Goal: Task Accomplishment & Management: Use online tool/utility

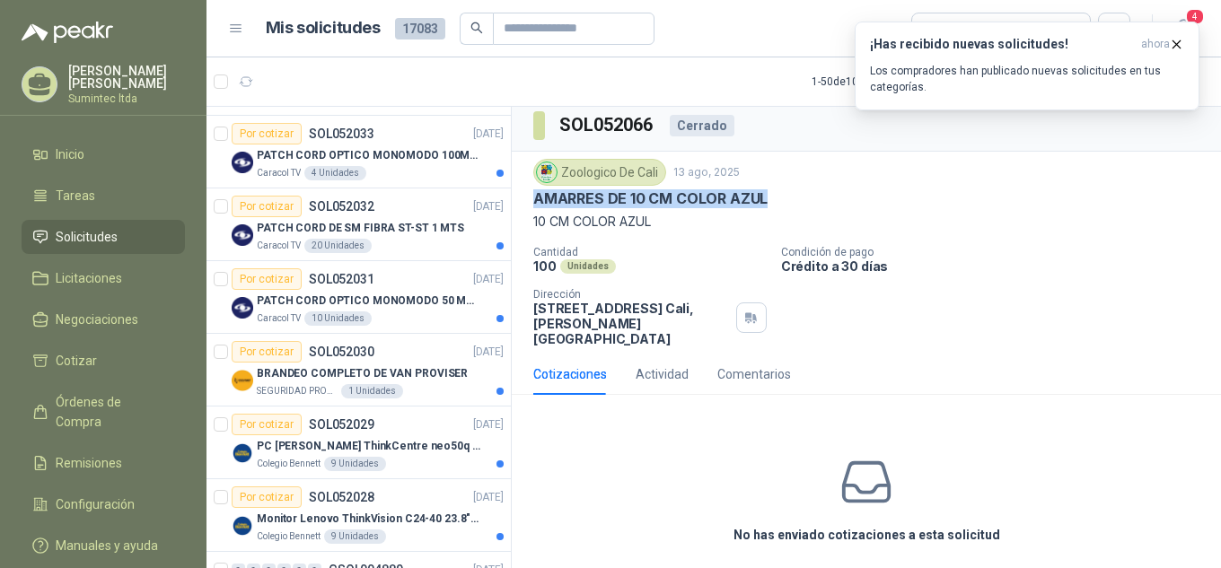
scroll to position [539, 0]
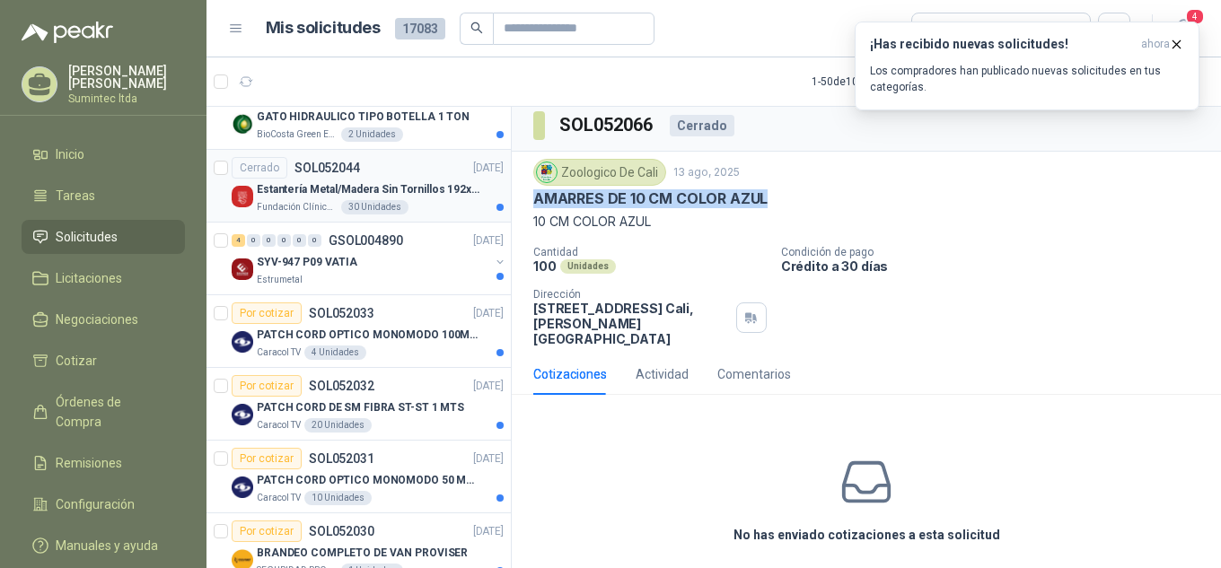
click at [339, 198] on p "Estantería Metal/Madera Sin Tornillos 192x100x50 cm 5 Niveles Gris" at bounding box center [369, 189] width 224 height 17
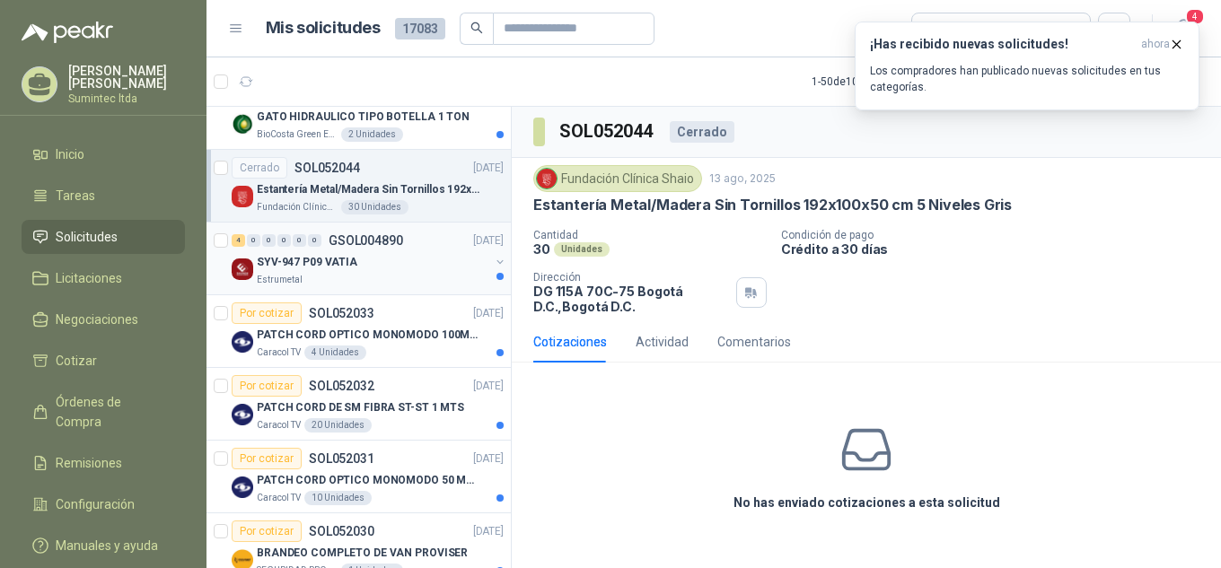
click at [340, 294] on div "4 0 0 0 0 0 GSOL004890 [DATE] SYV-947 P09 VATIA Estrumetal" at bounding box center [359, 259] width 304 height 73
click at [411, 251] on div "4 0 0 0 0 0 GSOL004890 [DATE]" at bounding box center [370, 241] width 276 height 22
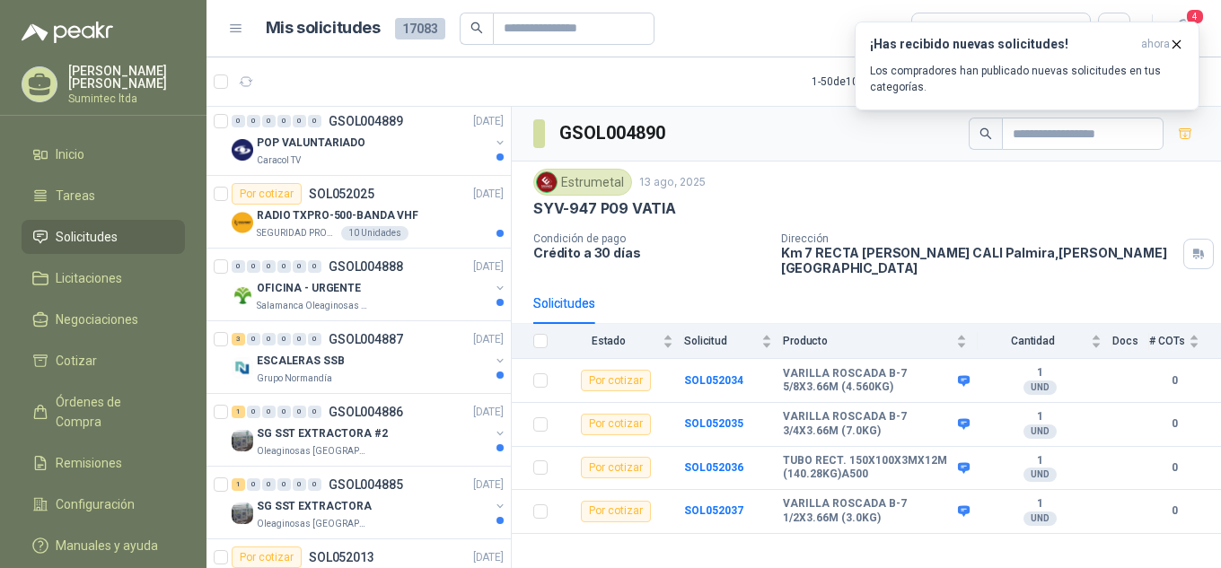
scroll to position [1257, 0]
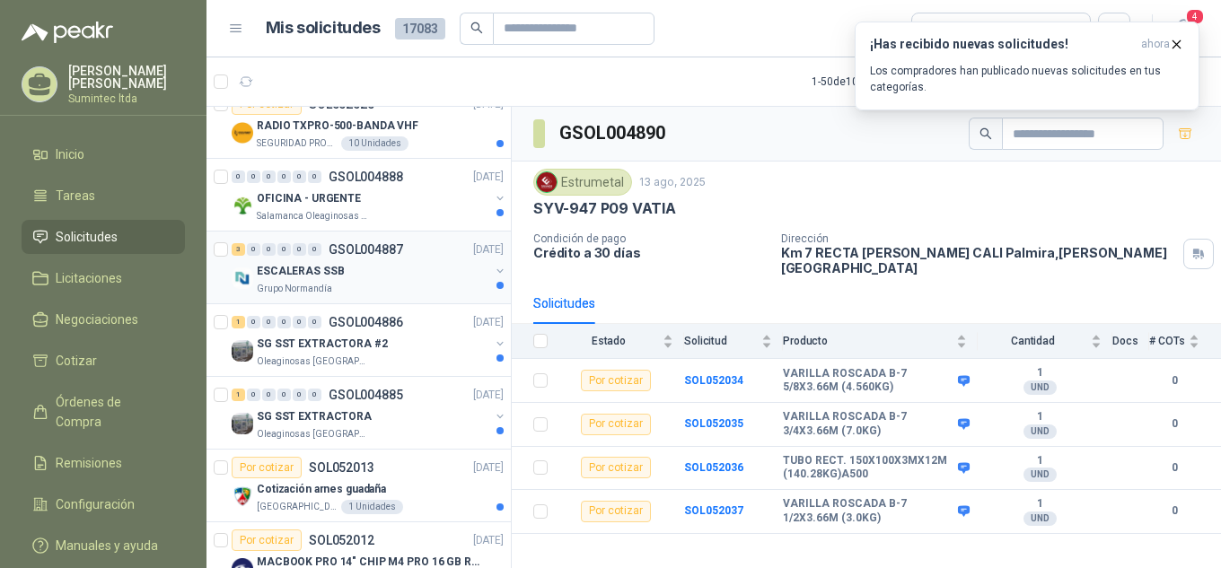
click at [342, 281] on div "ESCALERAS SSB" at bounding box center [373, 271] width 233 height 22
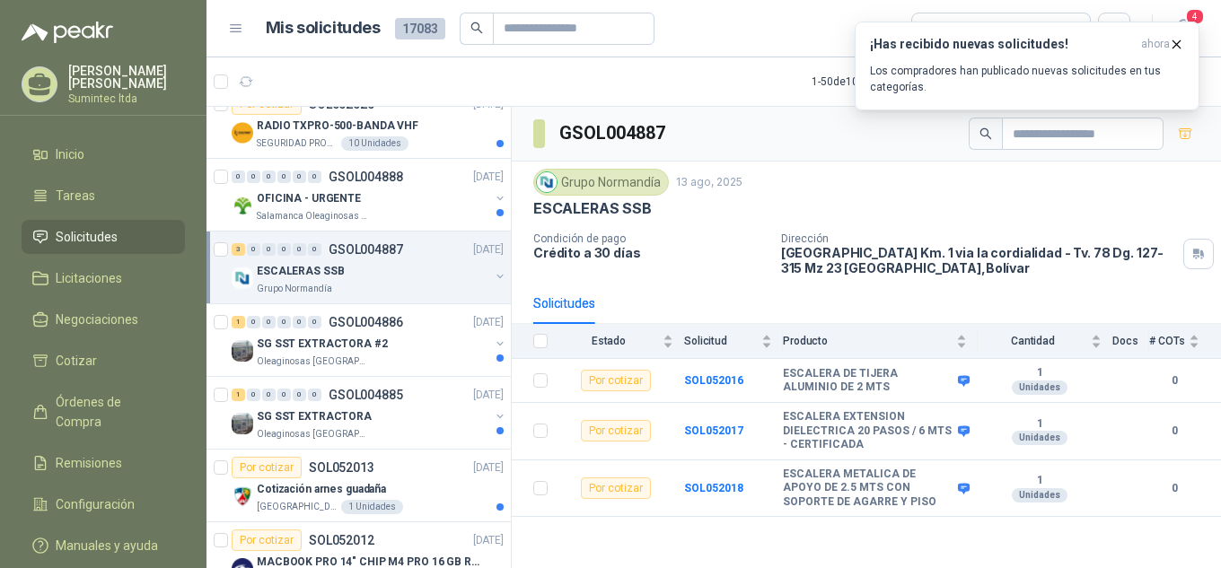
scroll to position [1347, 0]
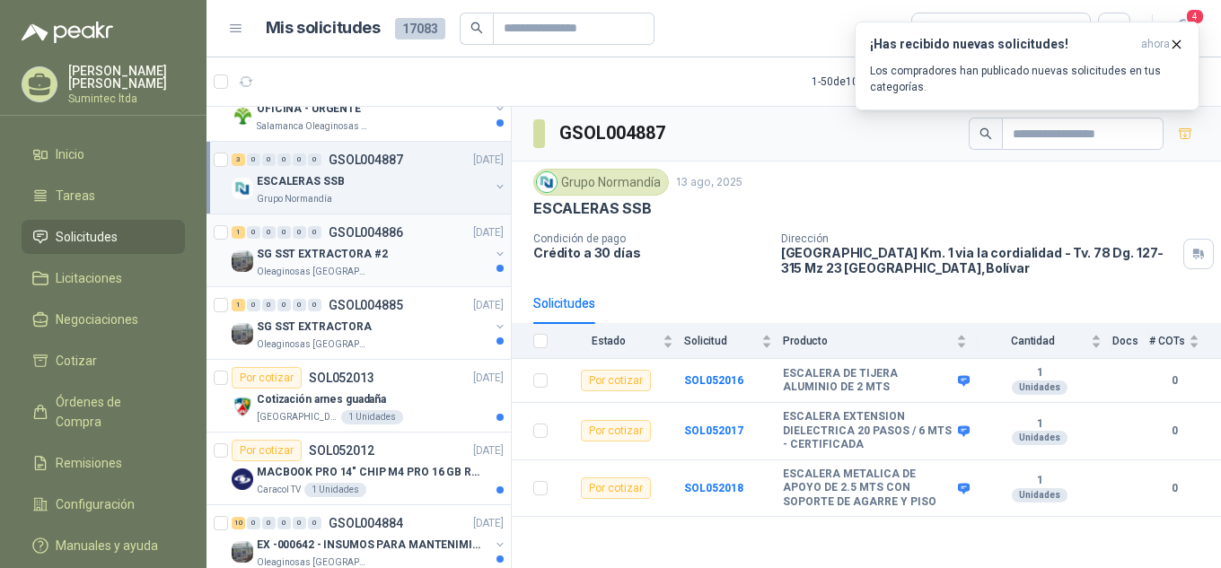
click at [344, 269] on p "Oleaginosas [GEOGRAPHIC_DATA][PERSON_NAME]" at bounding box center [313, 272] width 113 height 14
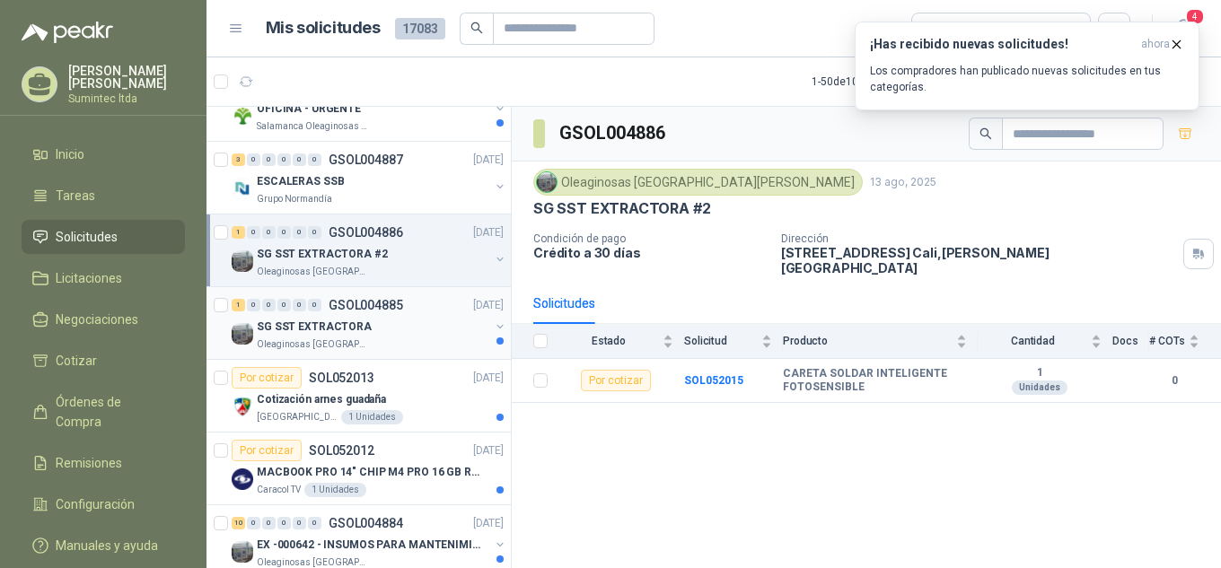
click at [425, 325] on div "SG SST EXTRACTORA" at bounding box center [373, 327] width 233 height 22
click at [367, 248] on p "SG SST EXTRACTORA #2" at bounding box center [322, 254] width 131 height 17
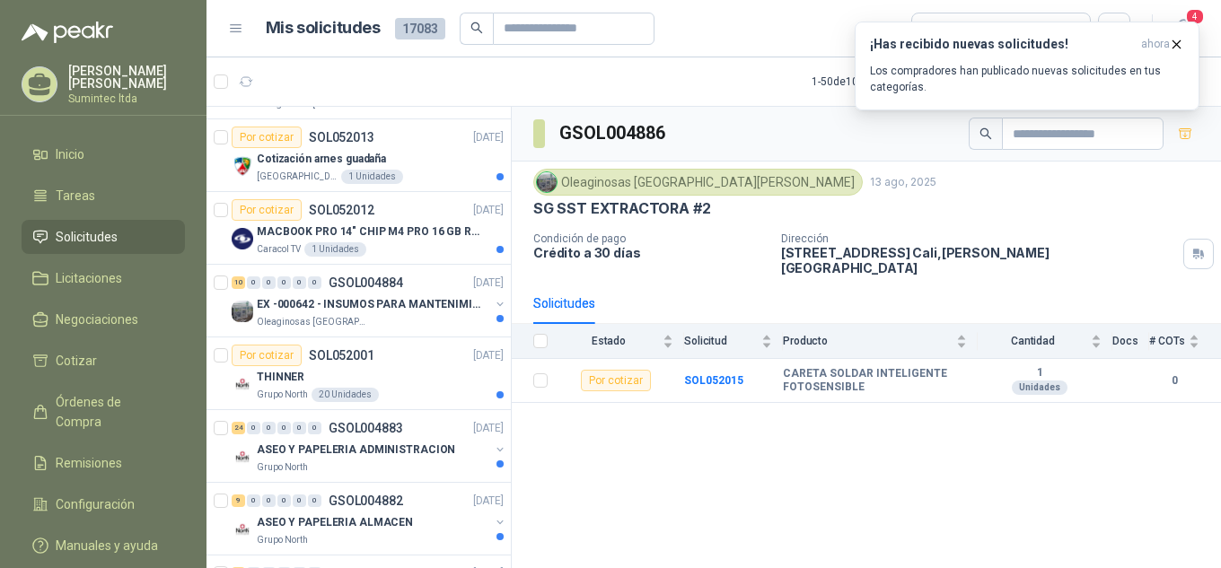
scroll to position [1616, 0]
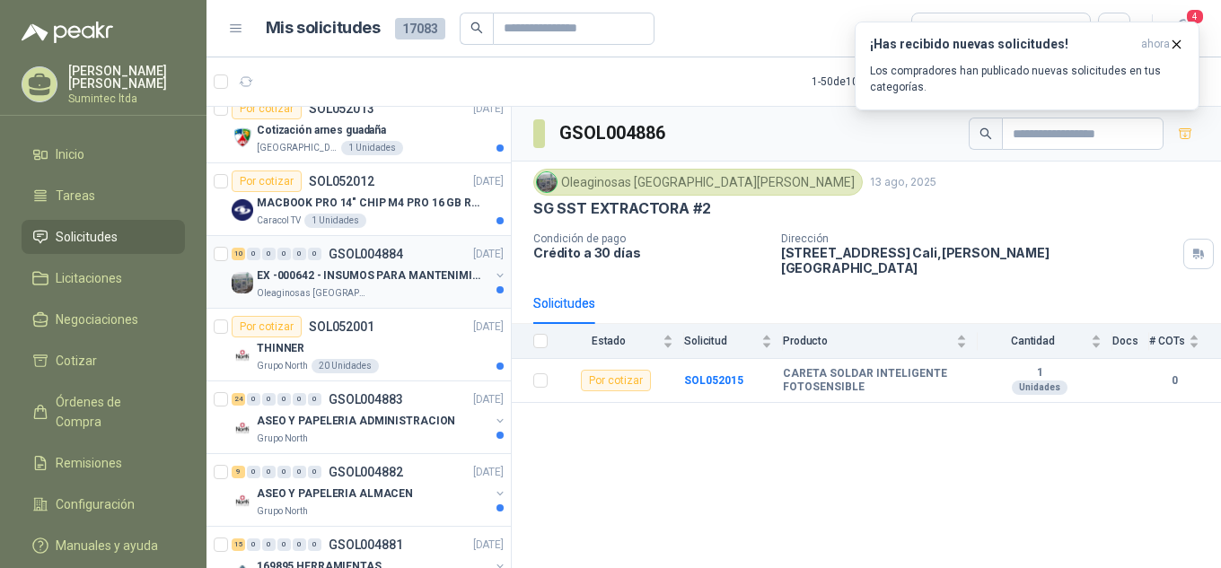
click at [386, 274] on p "EX -000642 - INSUMOS PARA MANTENIMIENTO PREVENTIVO" at bounding box center [369, 276] width 224 height 17
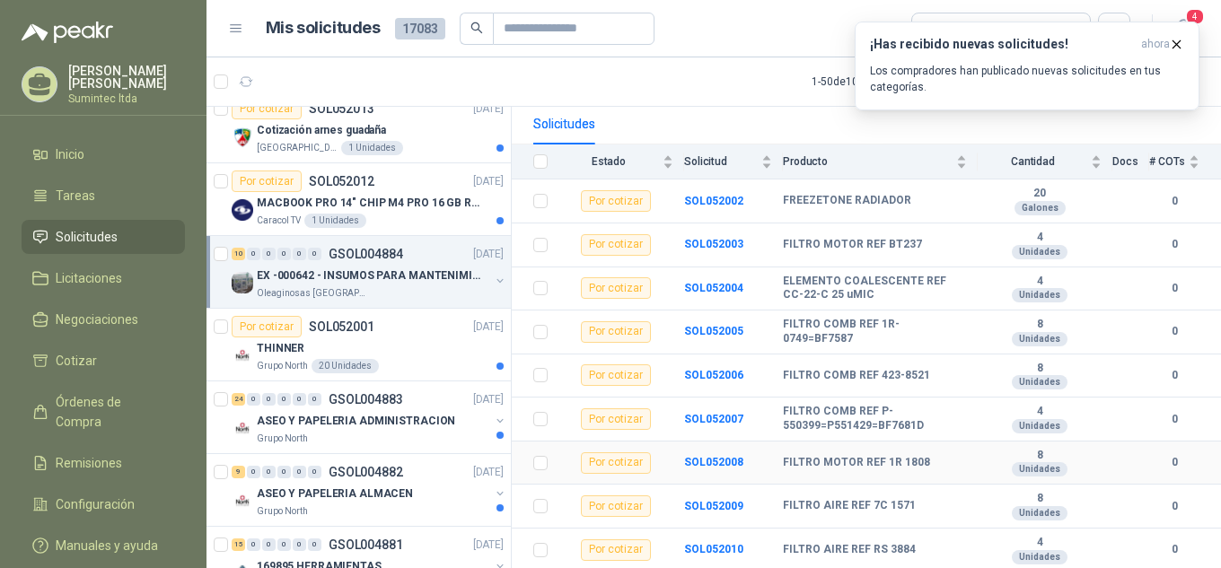
scroll to position [208, 0]
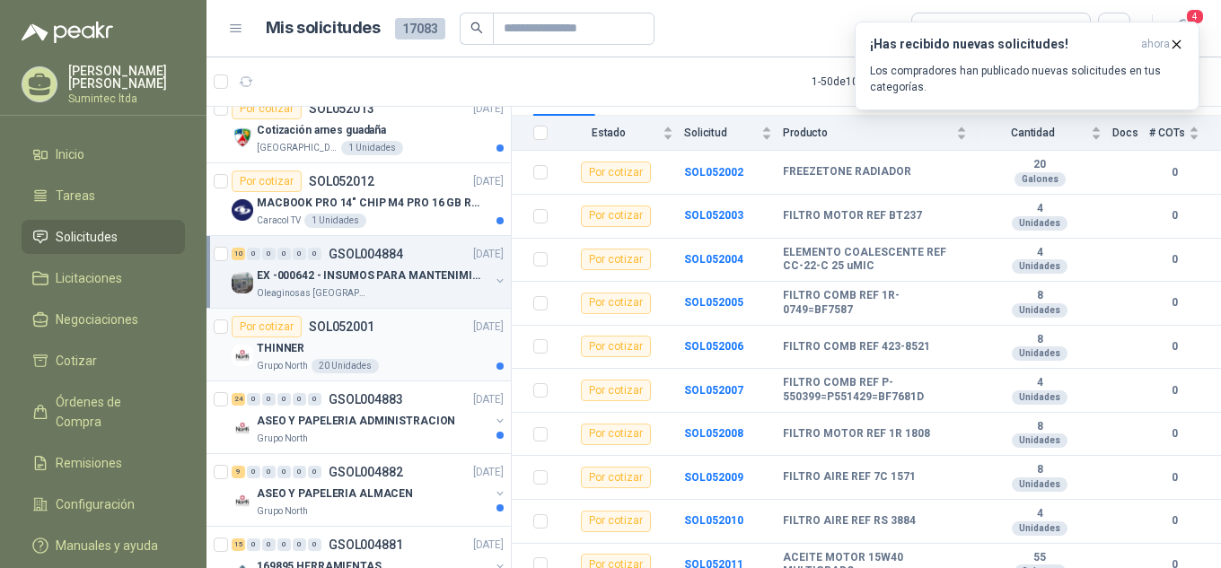
click at [383, 330] on div "Por cotizar SOL052001 [DATE]" at bounding box center [368, 327] width 272 height 22
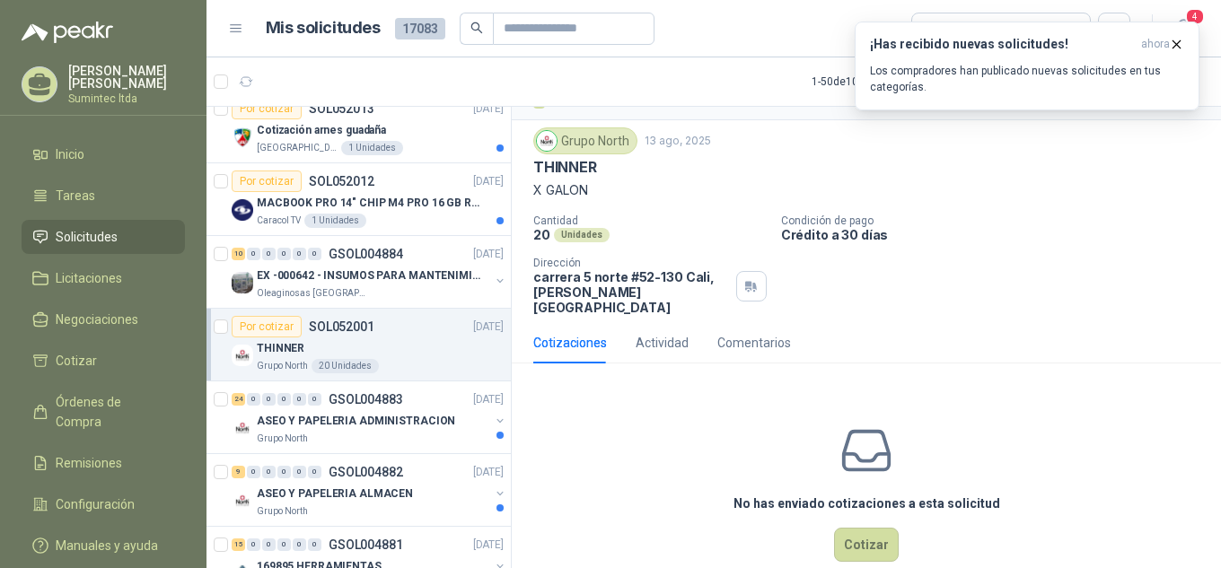
scroll to position [56, 0]
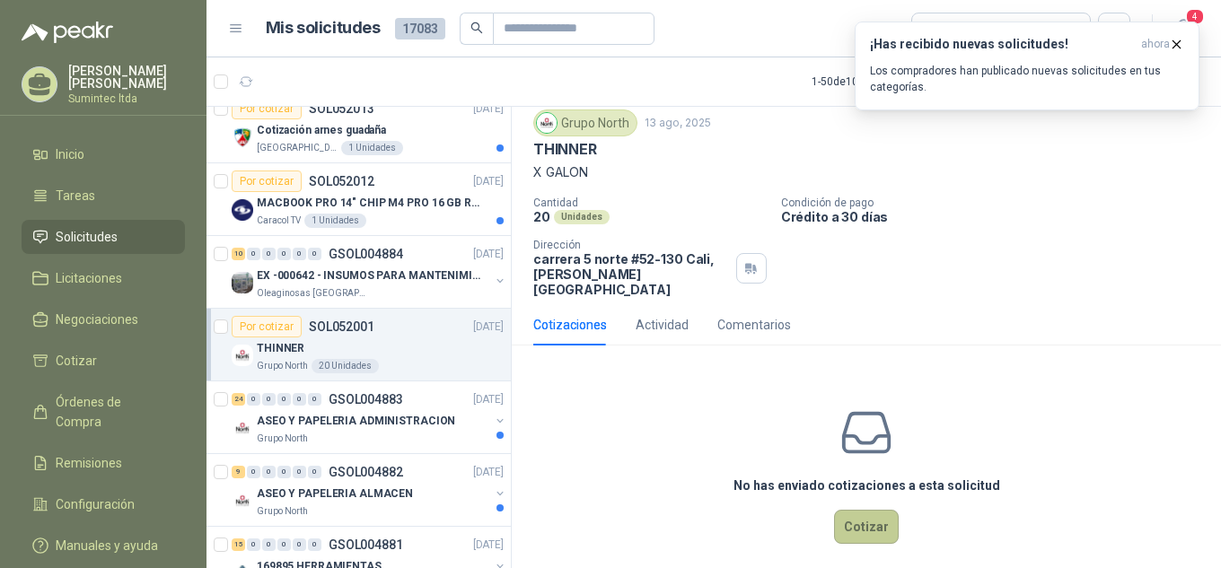
click at [852, 514] on button "Cotizar" at bounding box center [866, 527] width 65 height 34
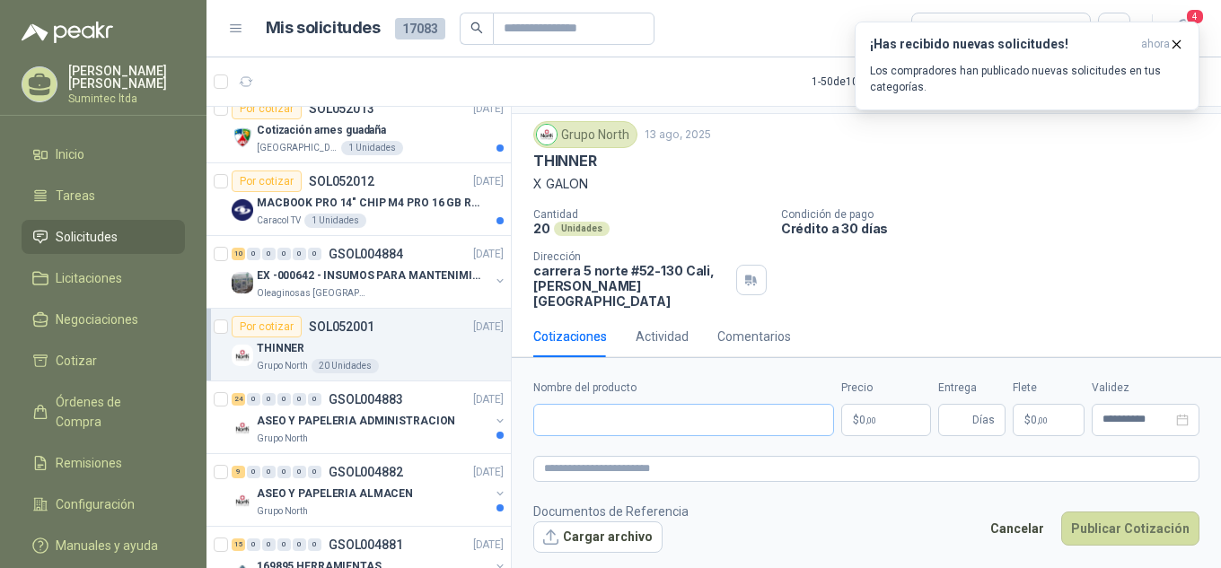
scroll to position [43, 0]
click at [573, 160] on p "THINNER" at bounding box center [565, 162] width 64 height 19
copy p "THINNER"
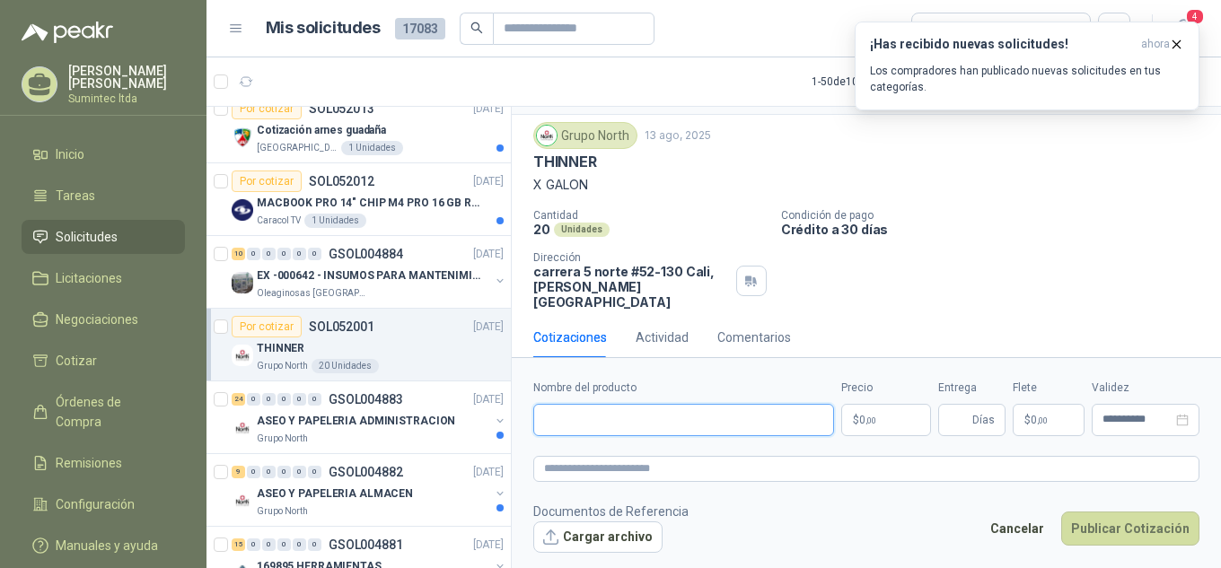
click at [621, 414] on input "Nombre del producto" at bounding box center [683, 420] width 301 height 32
paste input "*******"
type input "**********"
click at [618, 458] on textarea at bounding box center [866, 469] width 666 height 26
paste textarea "*******"
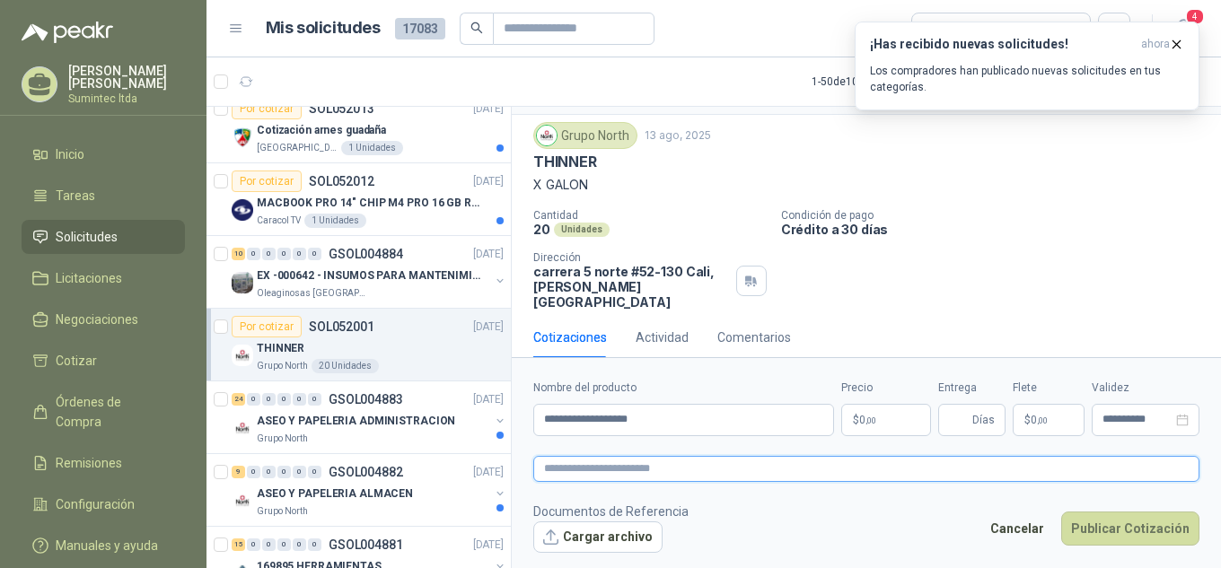
type textarea "*******"
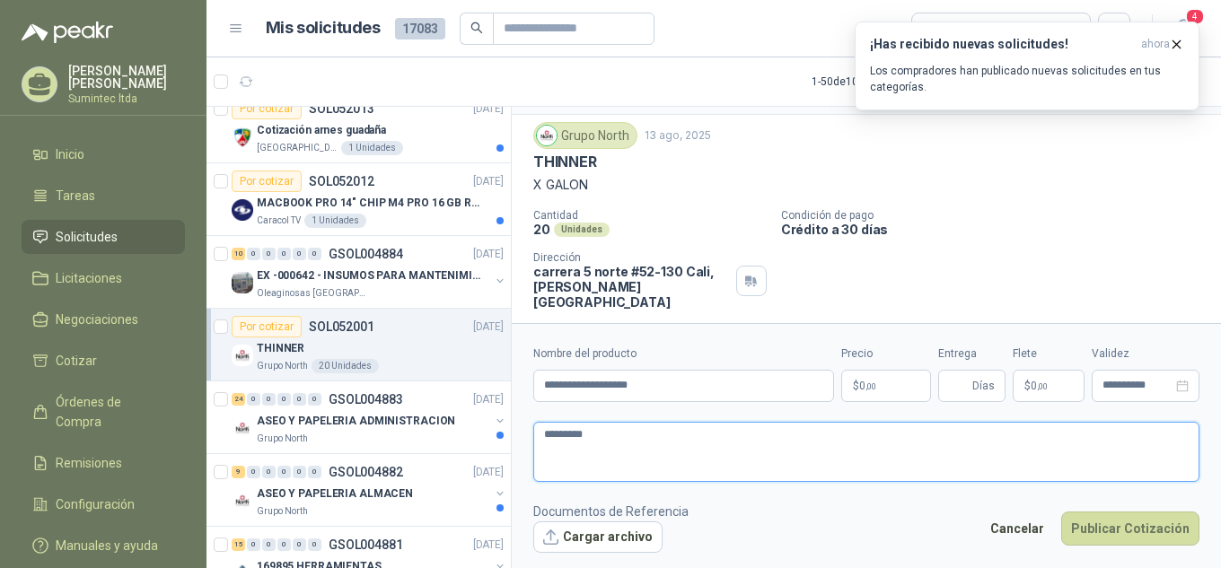
scroll to position [56, 0]
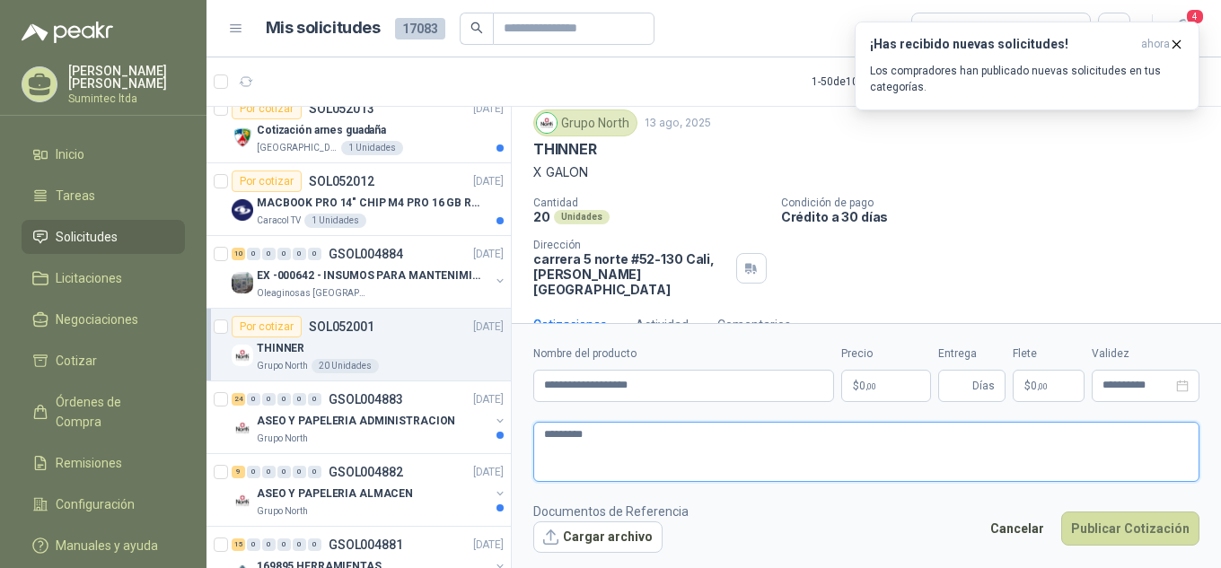
drag, startPoint x: 641, startPoint y: 444, endPoint x: 651, endPoint y: 444, distance: 9.9
click at [651, 444] on textarea "*******" at bounding box center [866, 452] width 666 height 60
type textarea "*******"
click at [853, 307] on div "Cotizaciones Actividad Comentarios" at bounding box center [866, 324] width 666 height 41
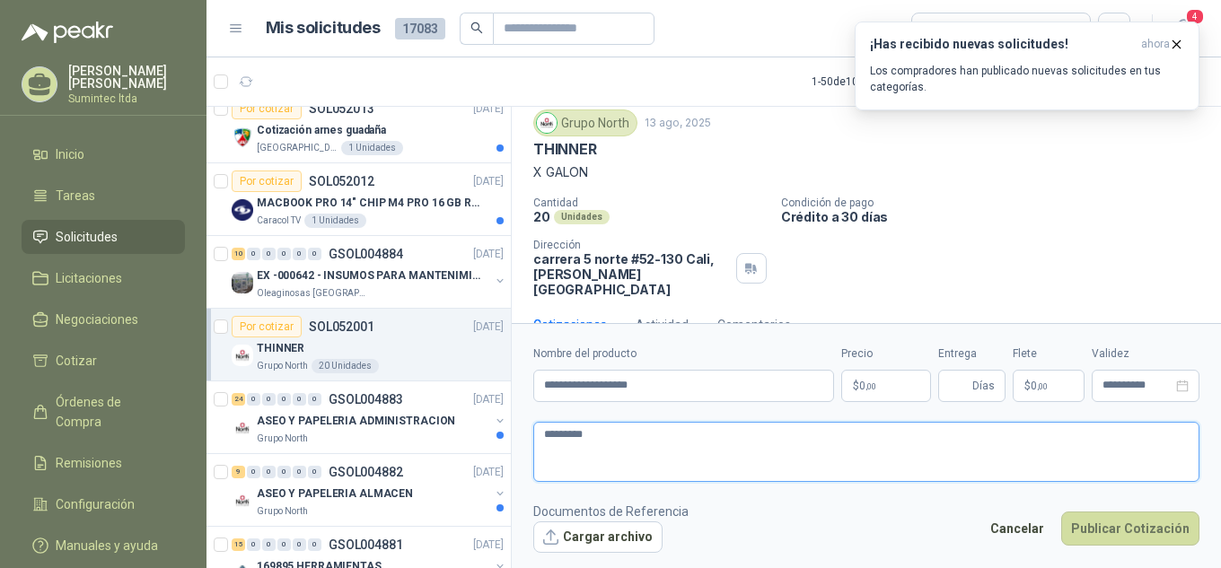
drag, startPoint x: 707, startPoint y: 471, endPoint x: 768, endPoint y: 449, distance: 64.7
click at [708, 469] on textarea "*******" at bounding box center [866, 452] width 666 height 60
drag, startPoint x: 768, startPoint y: 449, endPoint x: 853, endPoint y: 411, distance: 93.3
click at [773, 448] on textarea "*******" at bounding box center [866, 452] width 666 height 60
click at [860, 395] on body "[PERSON_NAME] Sumintec ltda Inicio Tareas Solicitudes Licitaciones Negociacione…" at bounding box center [610, 284] width 1221 height 568
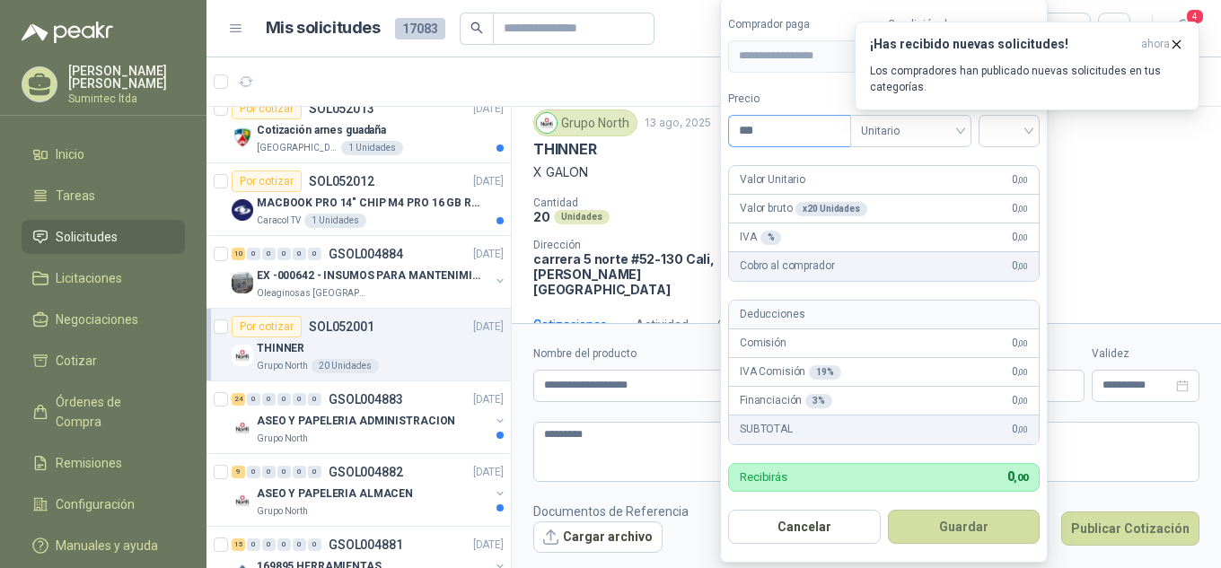
click at [773, 134] on input "***" at bounding box center [789, 131] width 121 height 31
type input "********"
click at [998, 137] on input "search" at bounding box center [1009, 129] width 40 height 27
click at [996, 173] on div "19%" at bounding box center [1013, 168] width 55 height 29
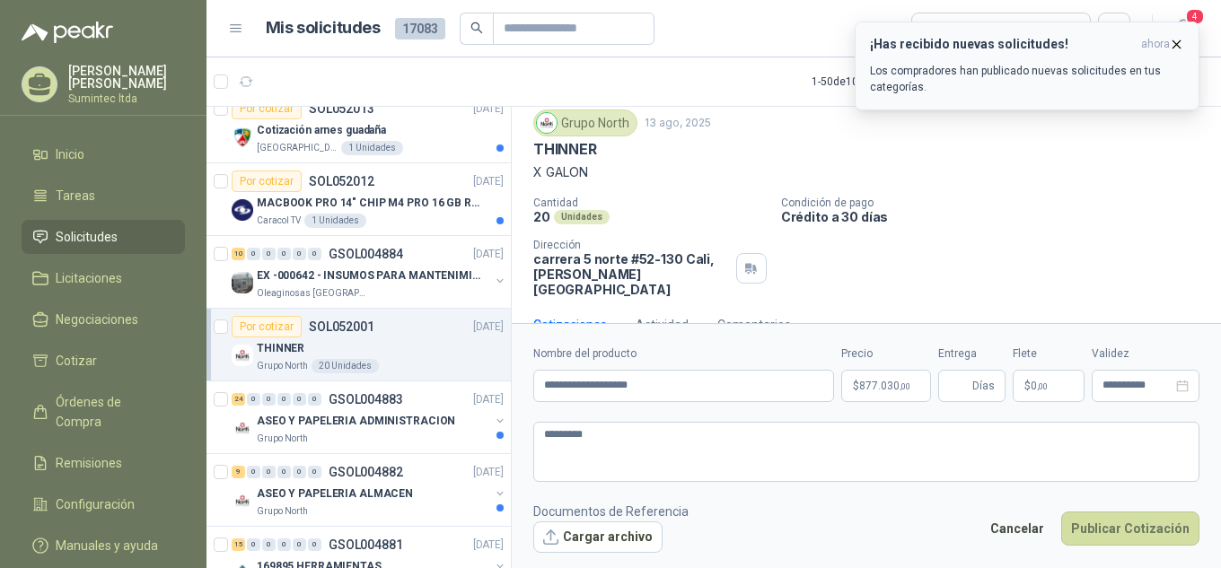
click at [1179, 45] on icon "button" at bounding box center [1176, 44] width 15 height 15
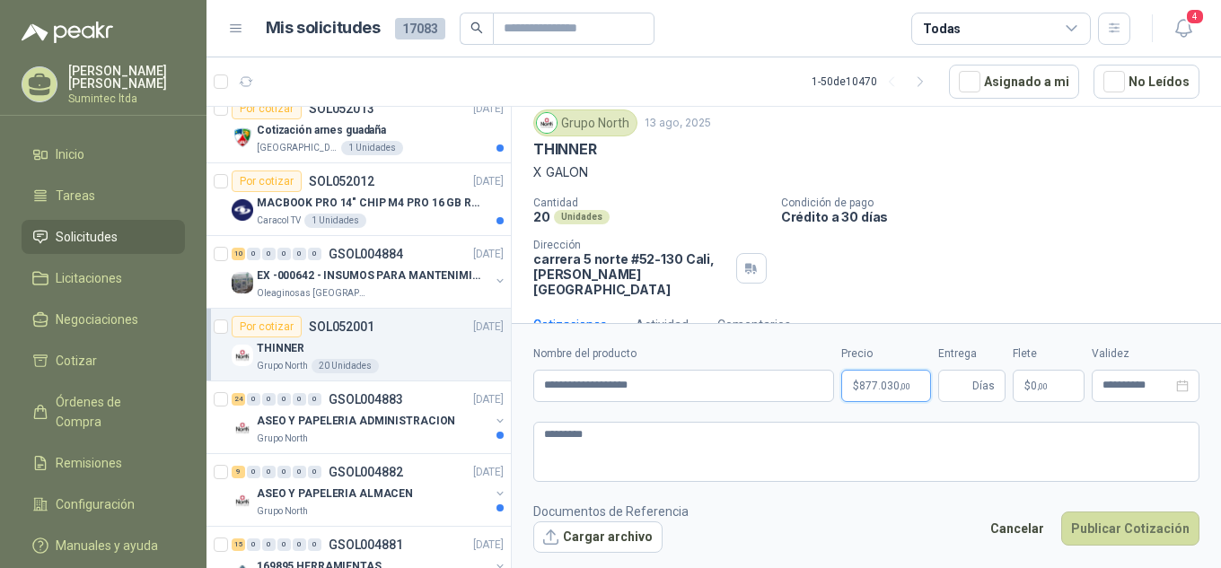
click at [918, 383] on body "[PERSON_NAME] Sumintec ltda Inicio Tareas Solicitudes Licitaciones Negociacione…" at bounding box center [610, 284] width 1221 height 568
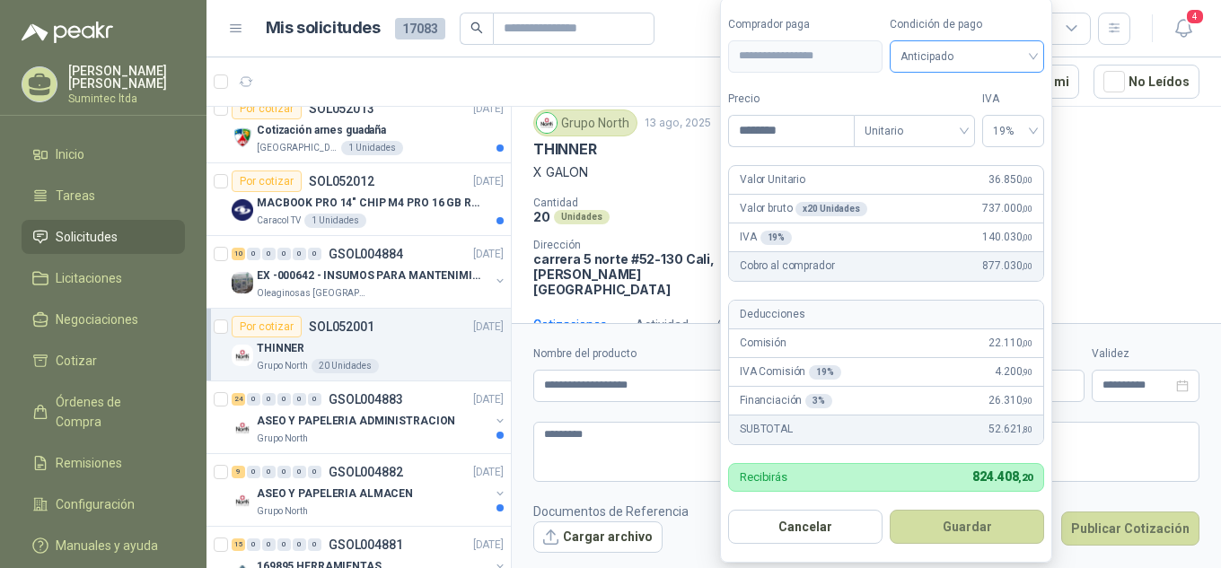
click at [983, 44] on span "Anticipado" at bounding box center [967, 56] width 133 height 27
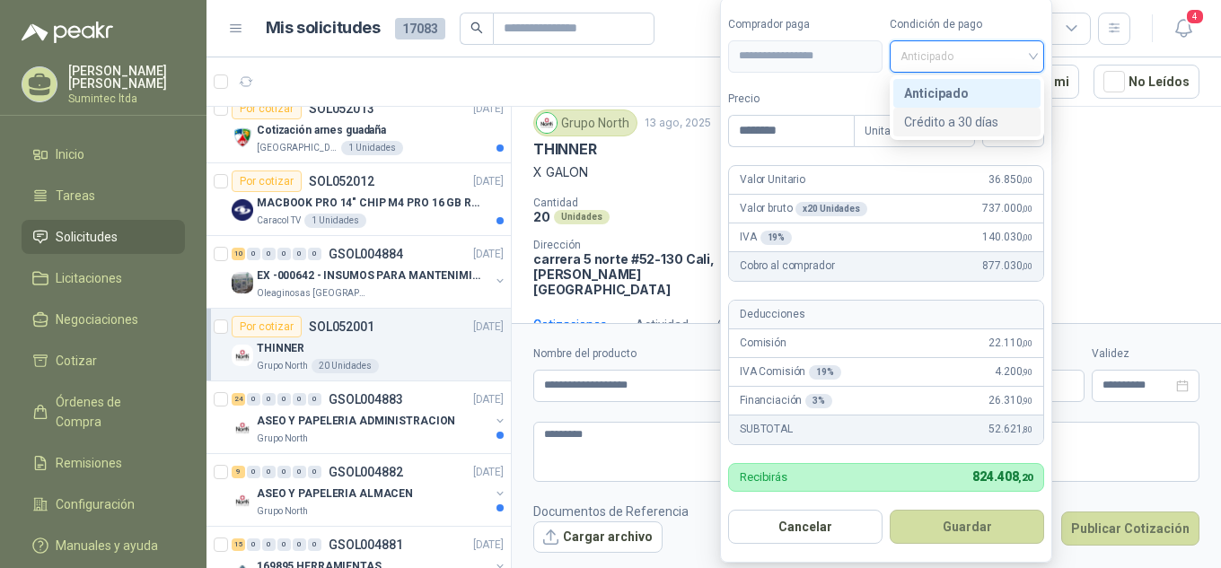
click at [955, 116] on div "Crédito a 30 días" at bounding box center [967, 122] width 126 height 20
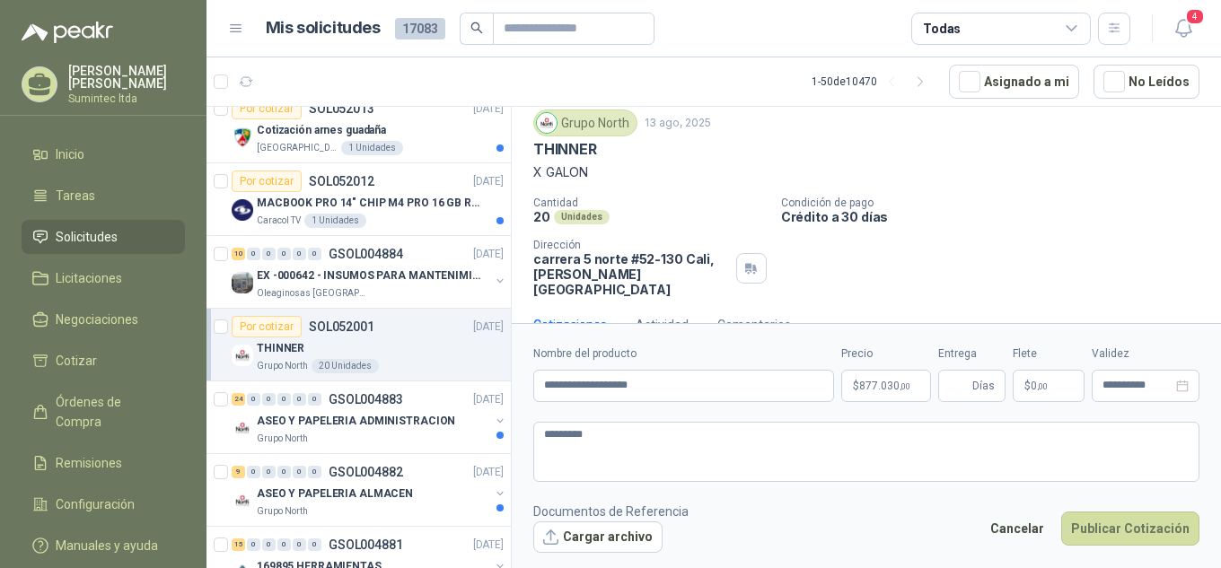
click at [1135, 187] on div "Grupo North [DATE] THINNER X GALON Cantidad 20 Unidades Condición de pago Crédi…" at bounding box center [866, 204] width 666 height 188
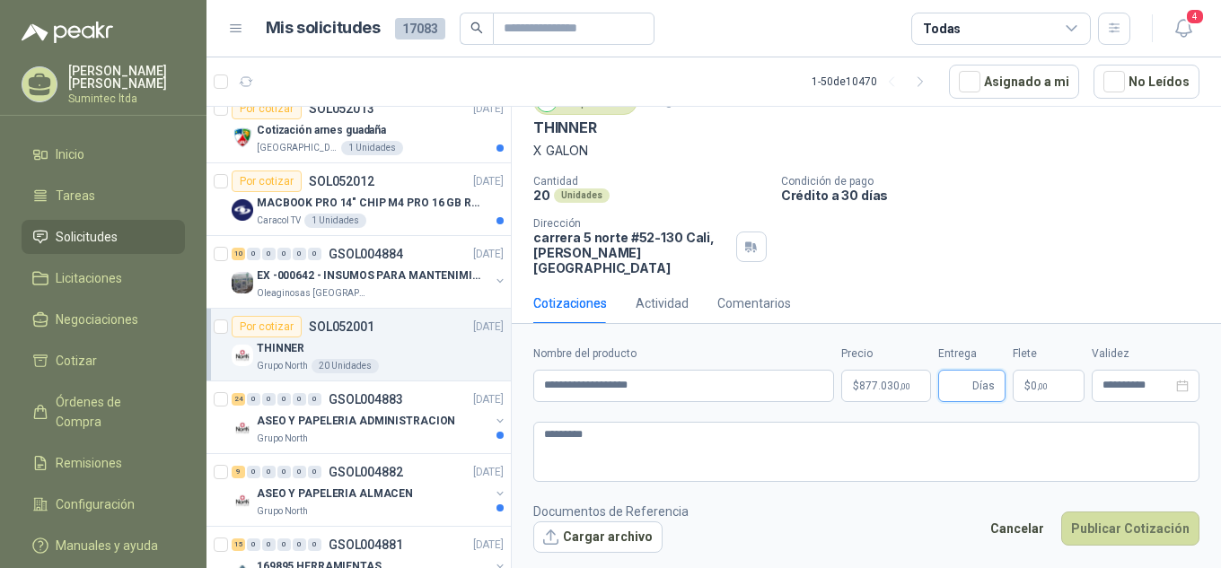
click at [955, 386] on input "Entrega" at bounding box center [959, 386] width 20 height 31
type input "*"
click at [1025, 283] on div "Cotizaciones Actividad Comentarios" at bounding box center [866, 303] width 666 height 41
click at [1132, 525] on button "Publicar Cotización" at bounding box center [1130, 529] width 138 height 34
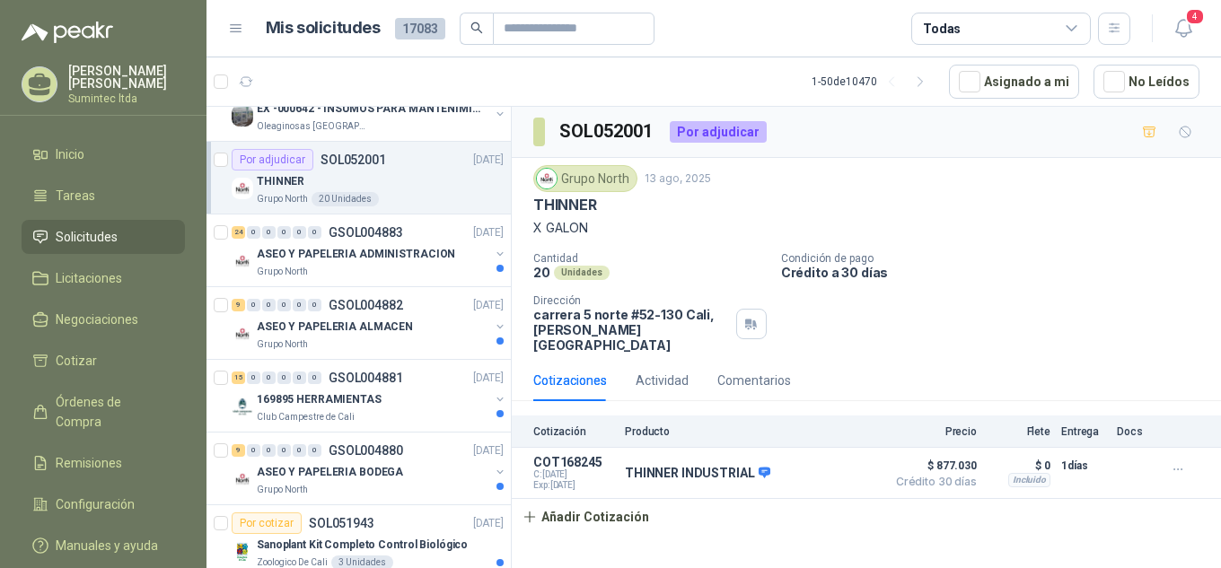
scroll to position [1796, 0]
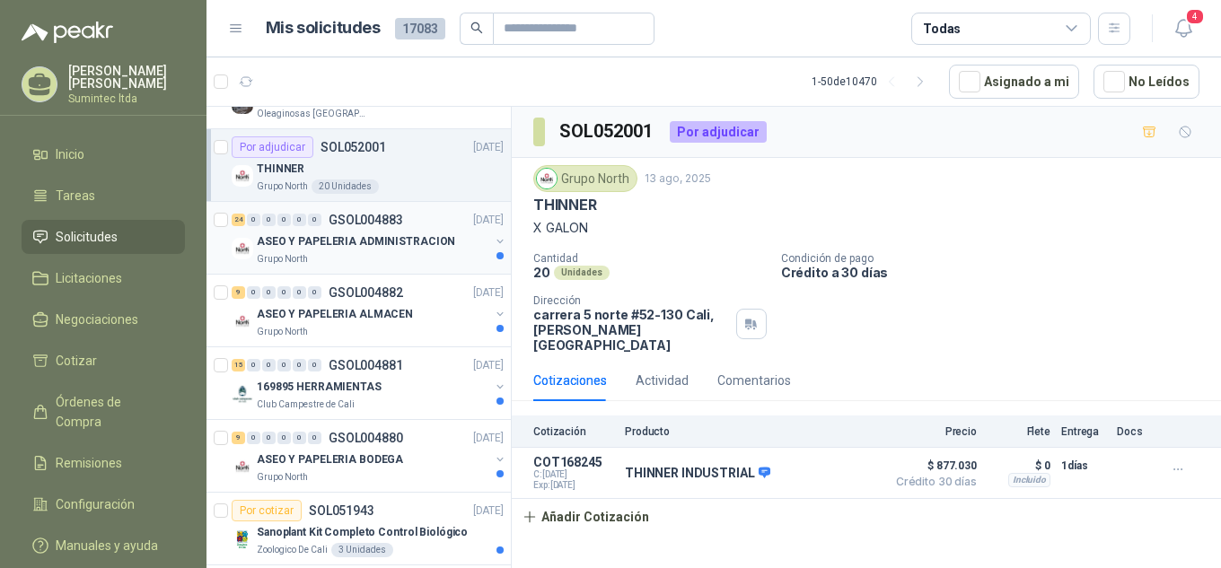
click at [405, 251] on div "ASEO Y PAPELERIA ADMINISTRACION" at bounding box center [373, 242] width 233 height 22
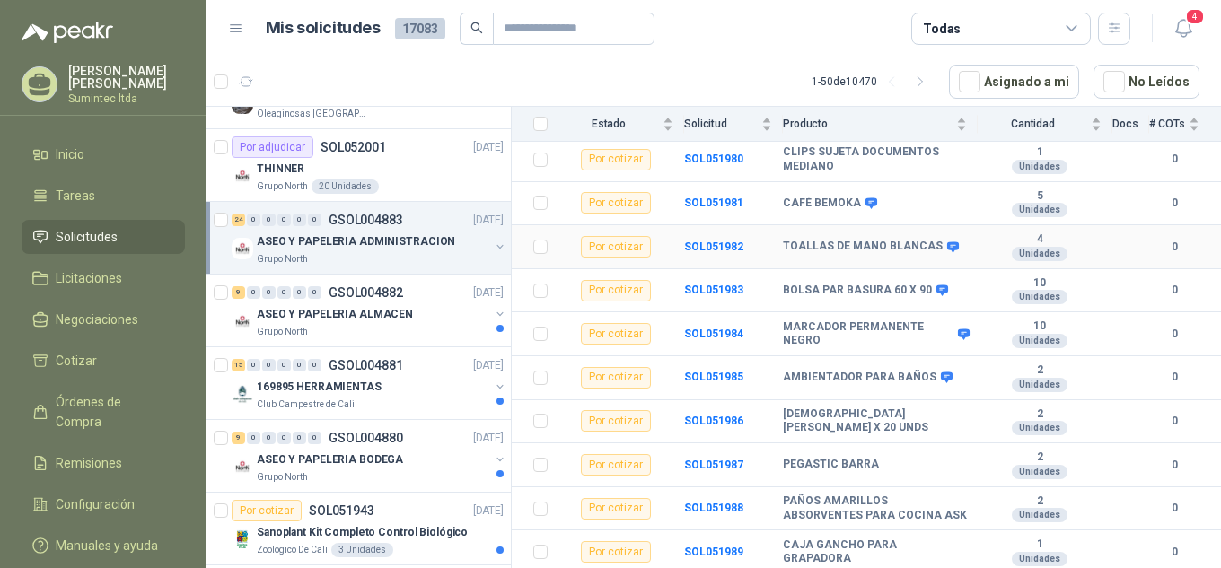
scroll to position [359, 0]
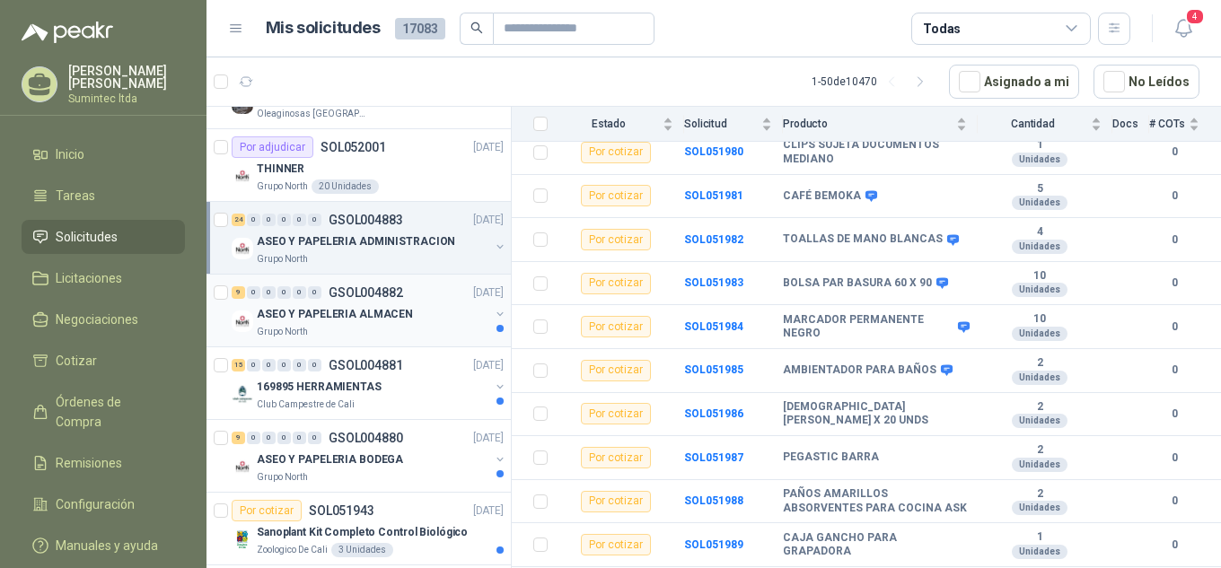
click at [302, 308] on p "ASEO Y PAPELERIA ALMACEN" at bounding box center [335, 314] width 156 height 17
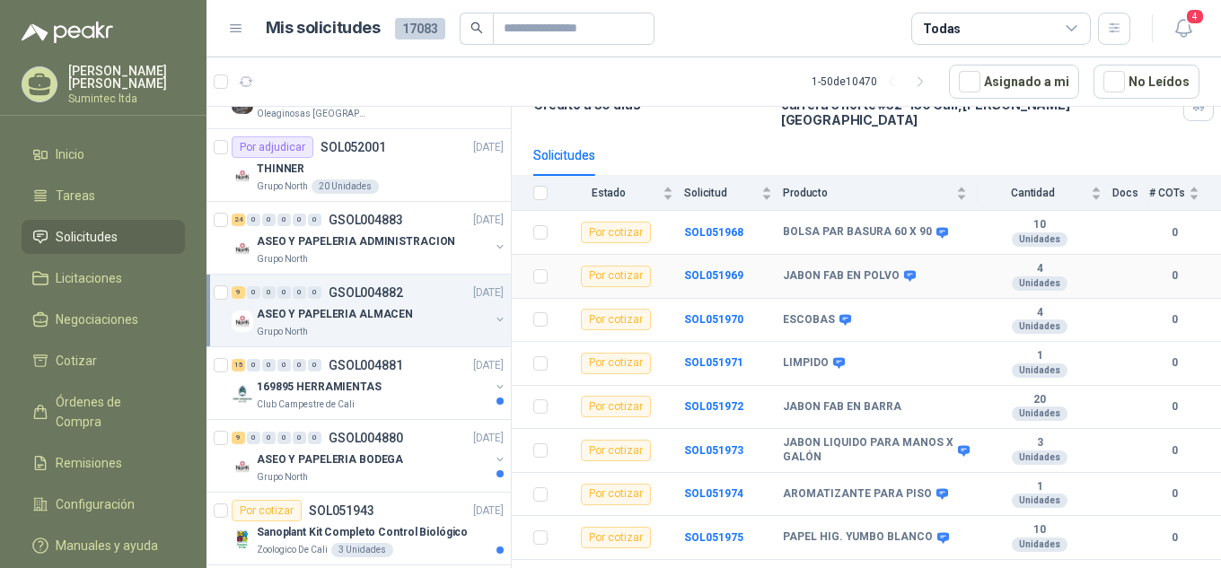
scroll to position [165, 0]
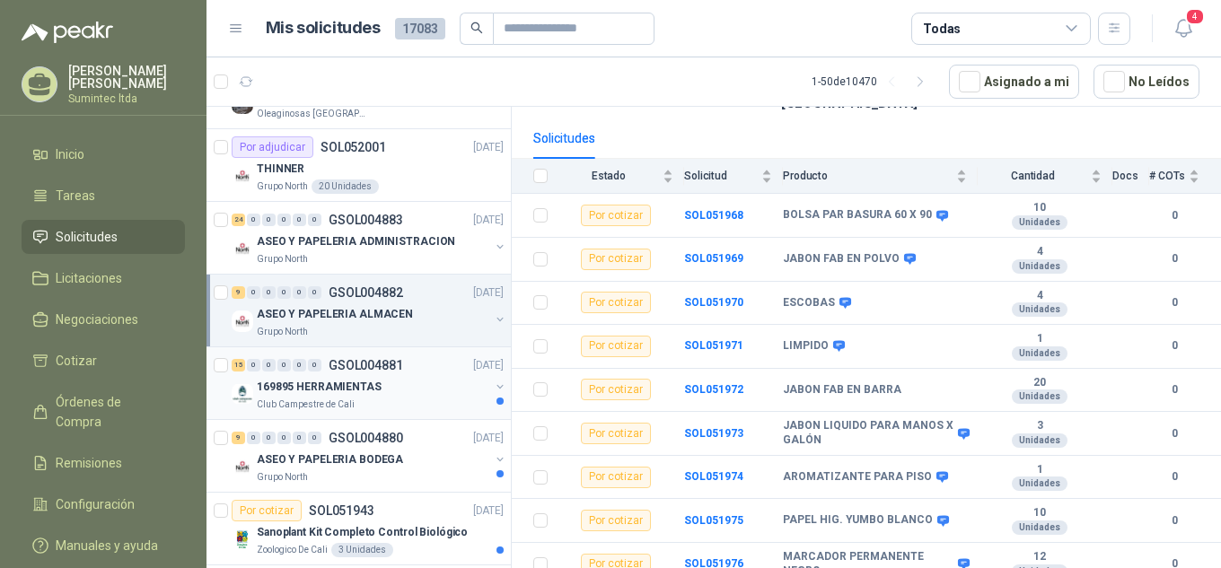
click at [321, 393] on p "169895 HERRAMIENTAS" at bounding box center [319, 387] width 125 height 17
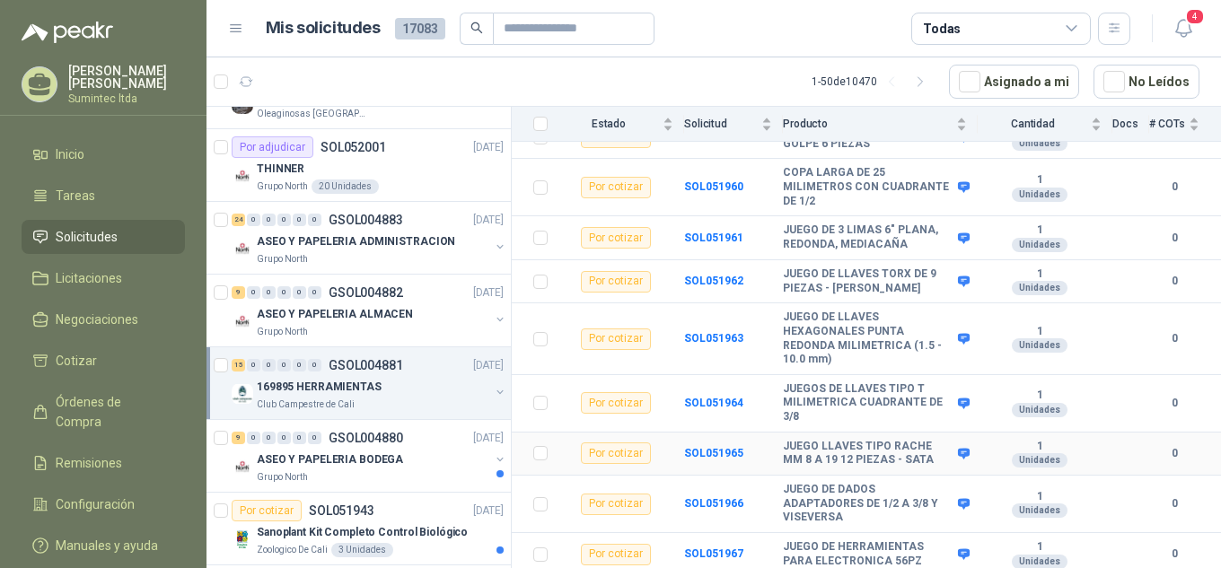
scroll to position [550, 0]
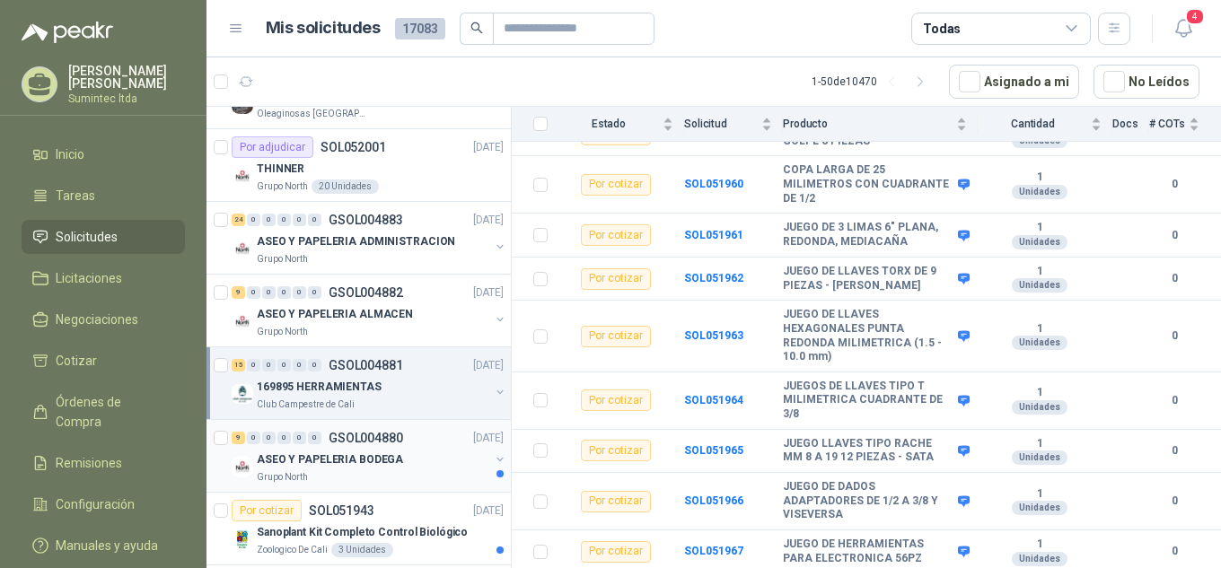
click at [340, 481] on div "Grupo North" at bounding box center [373, 478] width 233 height 14
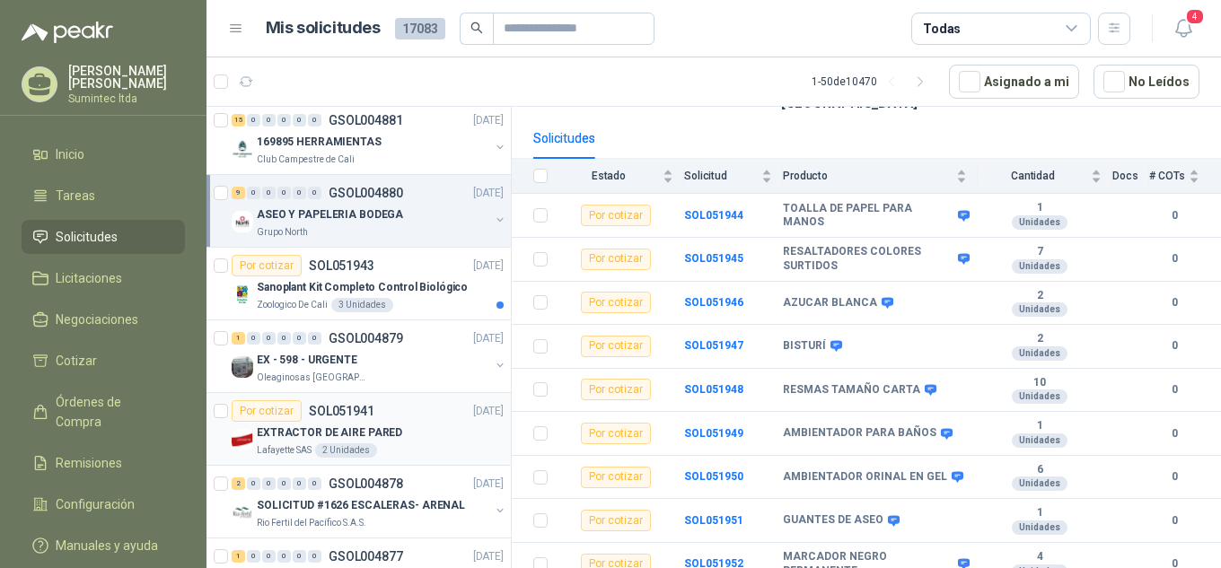
scroll to position [2065, 0]
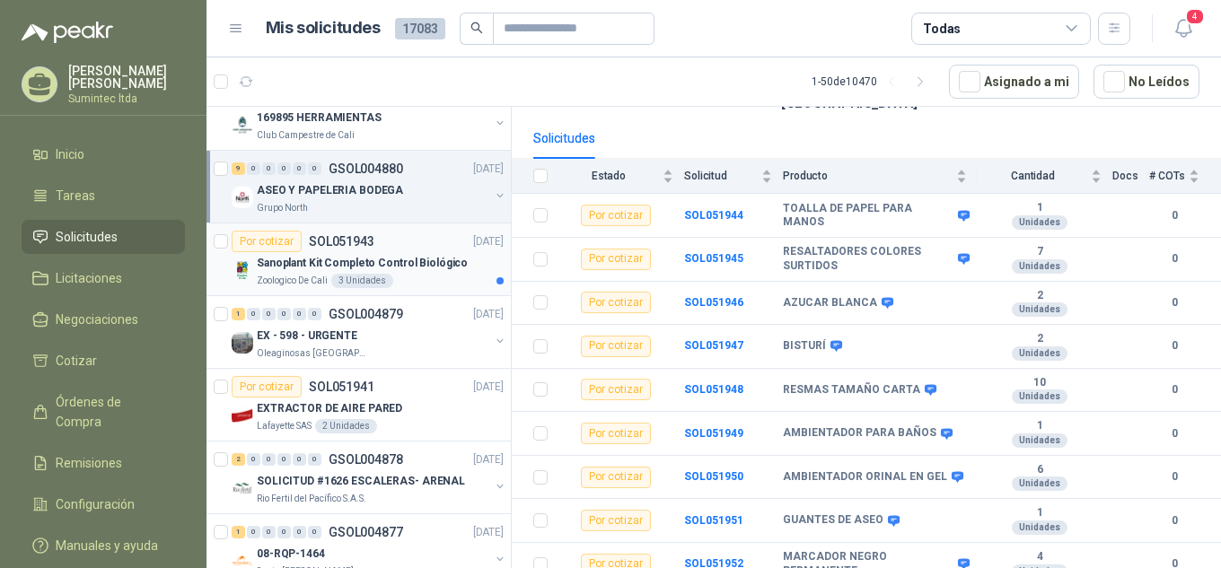
click at [329, 261] on p "Sanoplant Kit Completo Control Biológico" at bounding box center [362, 263] width 211 height 17
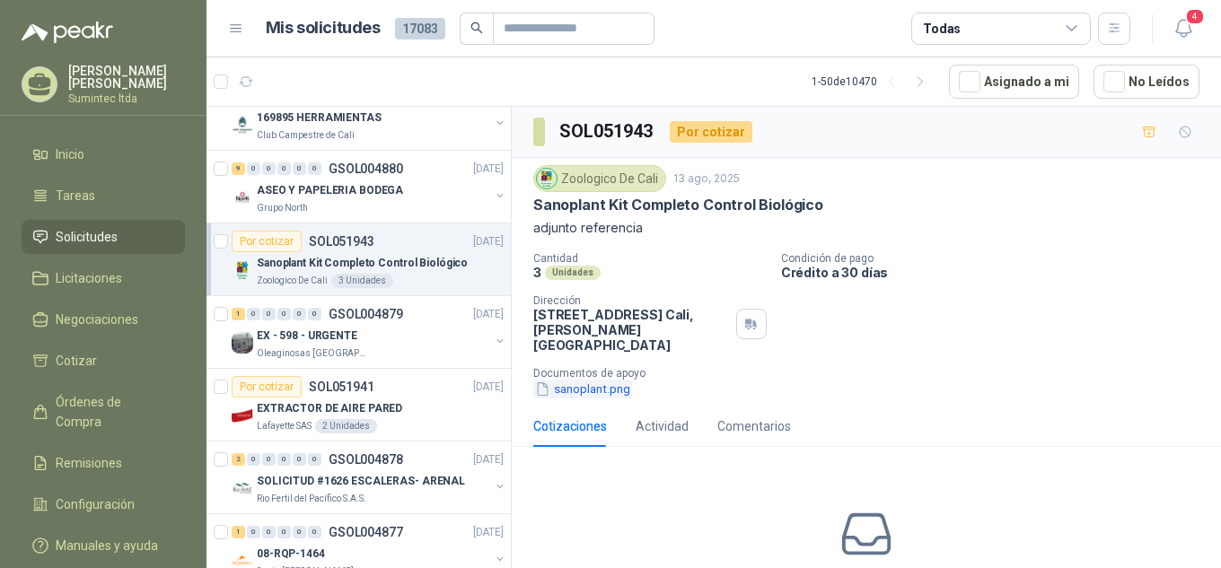
click at [574, 380] on button "sanoplant.png" at bounding box center [582, 389] width 99 height 19
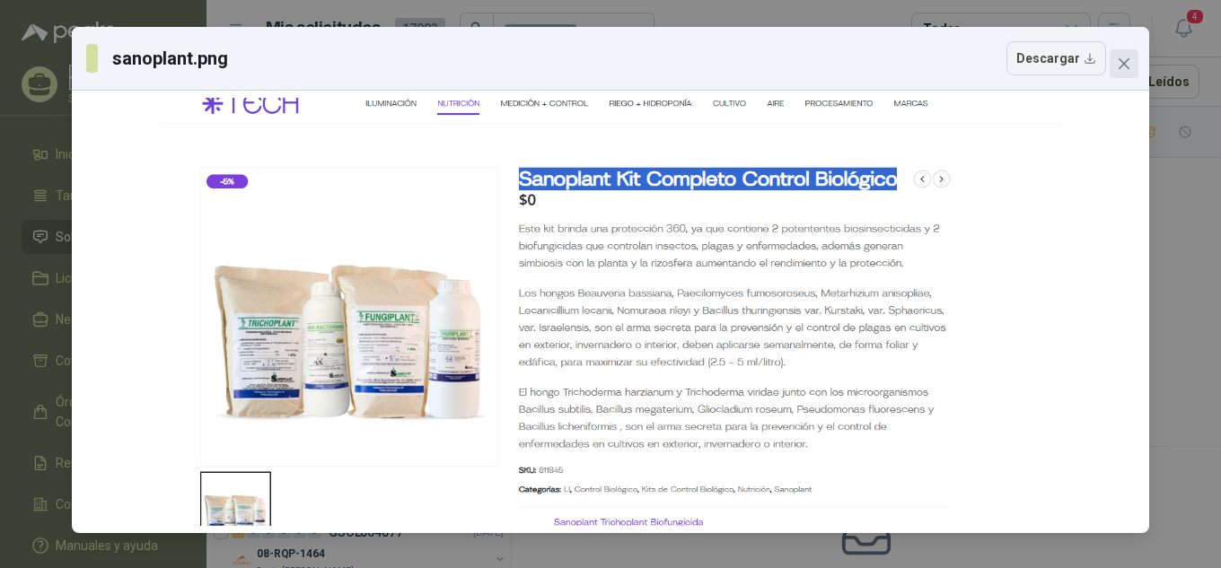
click at [1130, 56] on button "Close" at bounding box center [1124, 63] width 29 height 29
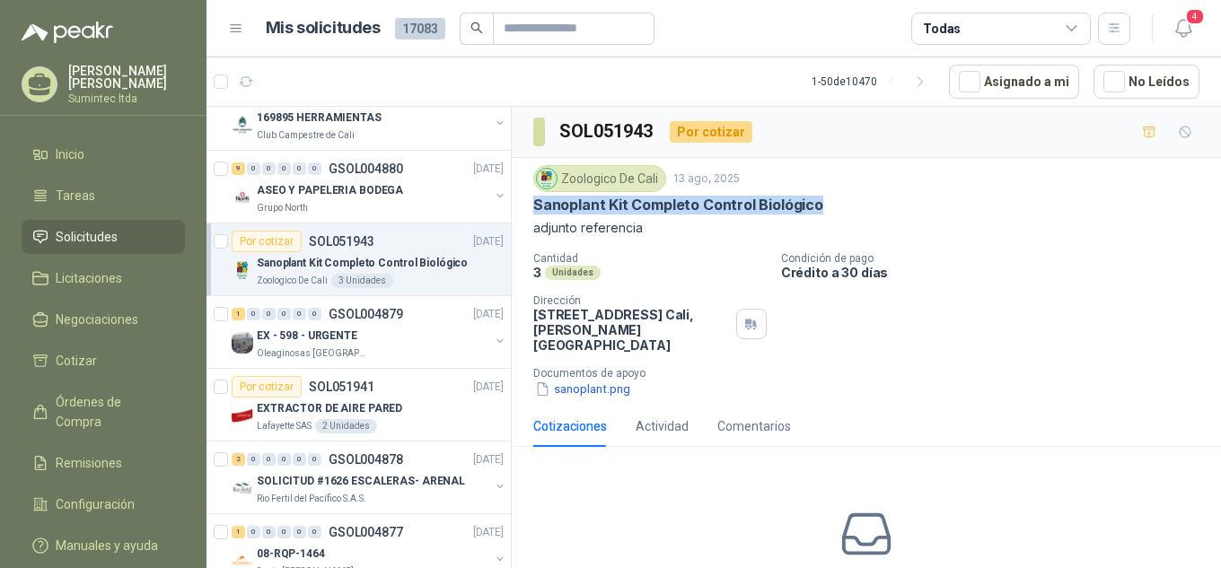
drag, startPoint x: 825, startPoint y: 211, endPoint x: 532, endPoint y: 203, distance: 293.7
click at [532, 203] on div "Zoologico De Cali [DATE] Sanoplant Kit Completo Control Biológico adjunto refer…" at bounding box center [866, 282] width 709 height 248
copy p "Sanoplant Kit Completo Control Biológico"
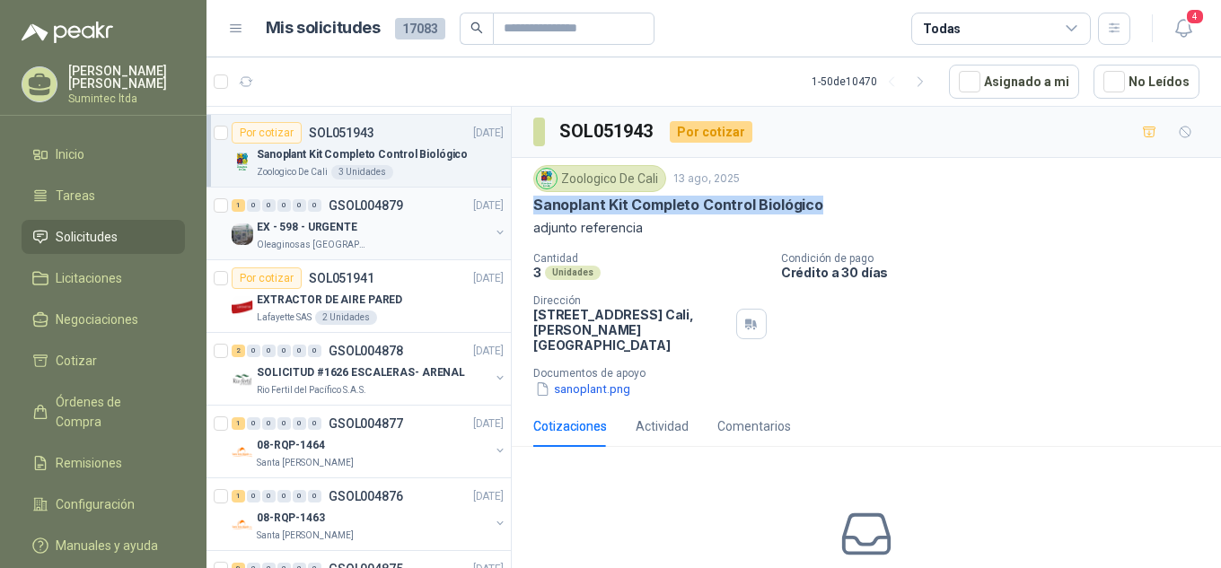
scroll to position [2155, 0]
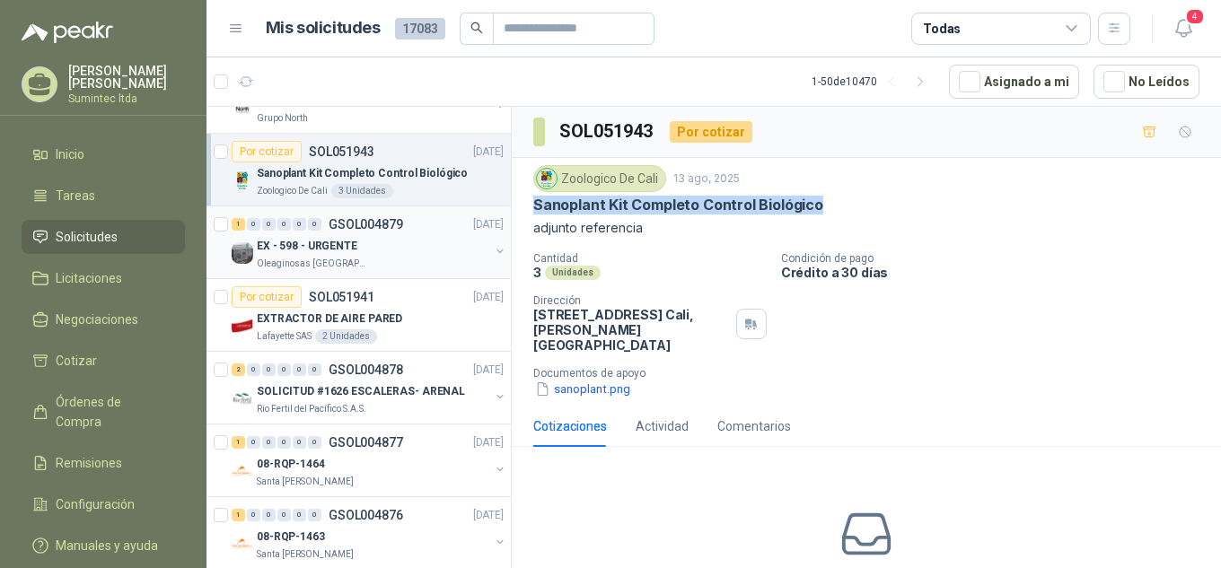
click at [403, 257] on div "Oleaginosas [GEOGRAPHIC_DATA][PERSON_NAME]" at bounding box center [373, 264] width 233 height 14
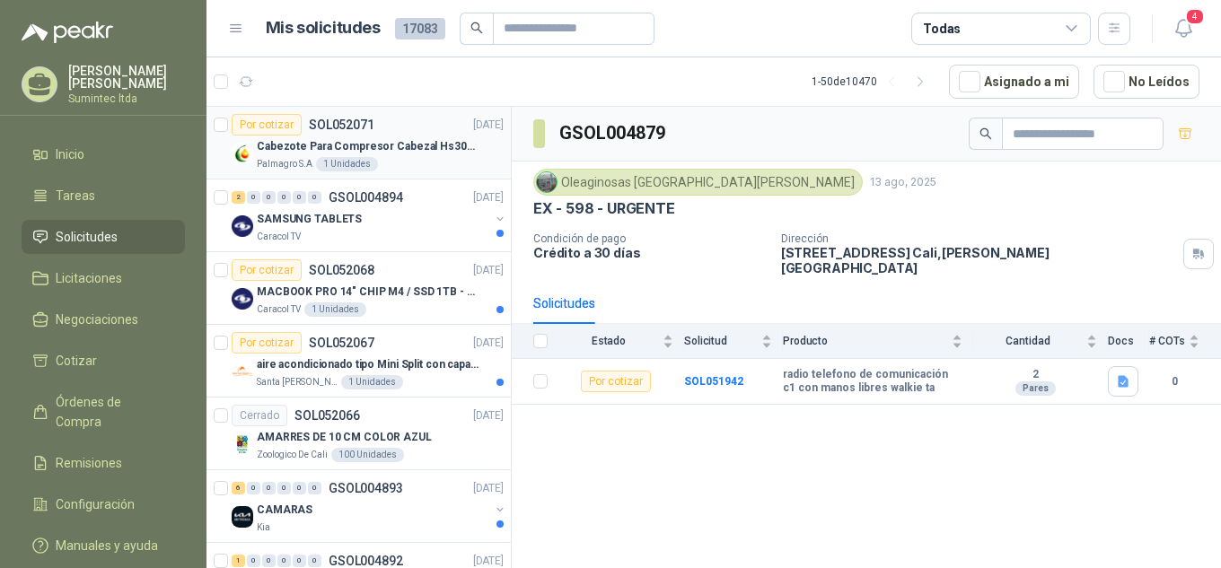
click at [291, 156] on div "Cabezote Para Compresor Cabezal Hs3065a Nuevo Marca 3hp" at bounding box center [380, 147] width 247 height 22
